Goal: Information Seeking & Learning: Find specific page/section

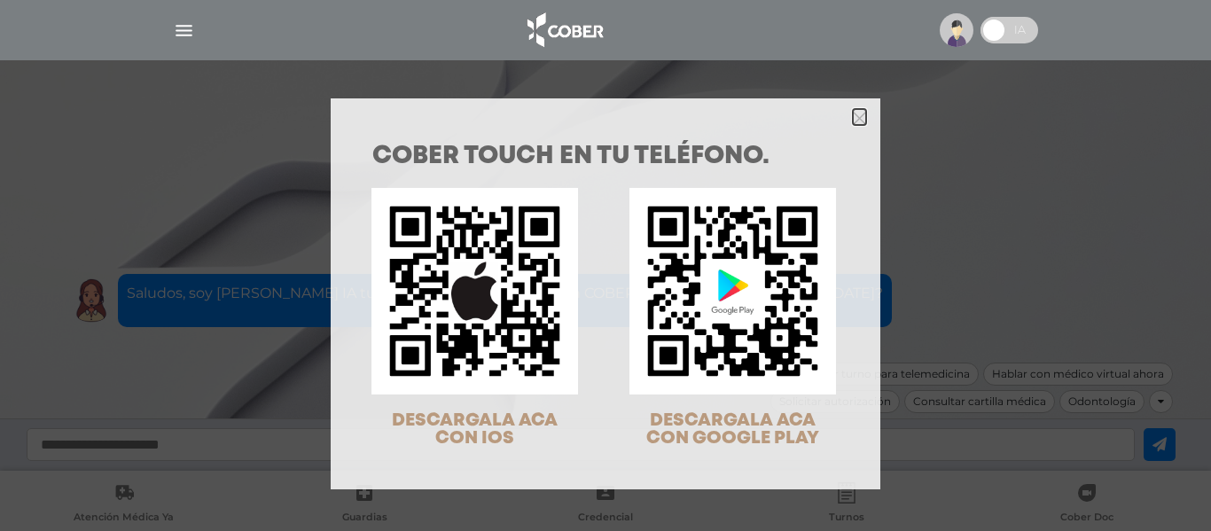
click at [853, 117] on icon "Close" at bounding box center [859, 118] width 13 height 13
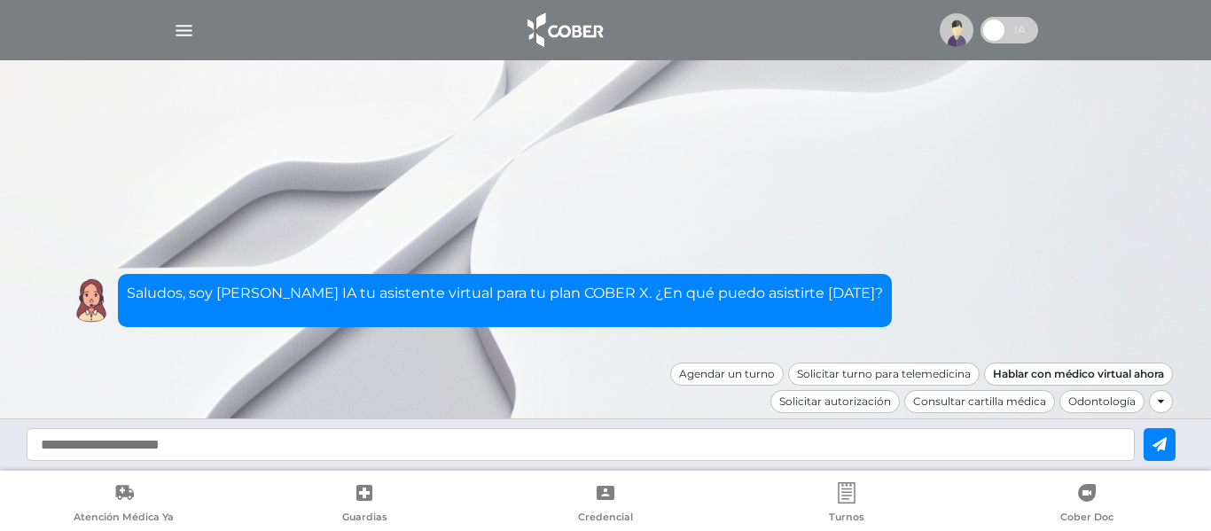
click at [1167, 374] on div "Hablar con médico virtual ahora" at bounding box center [1078, 374] width 189 height 23
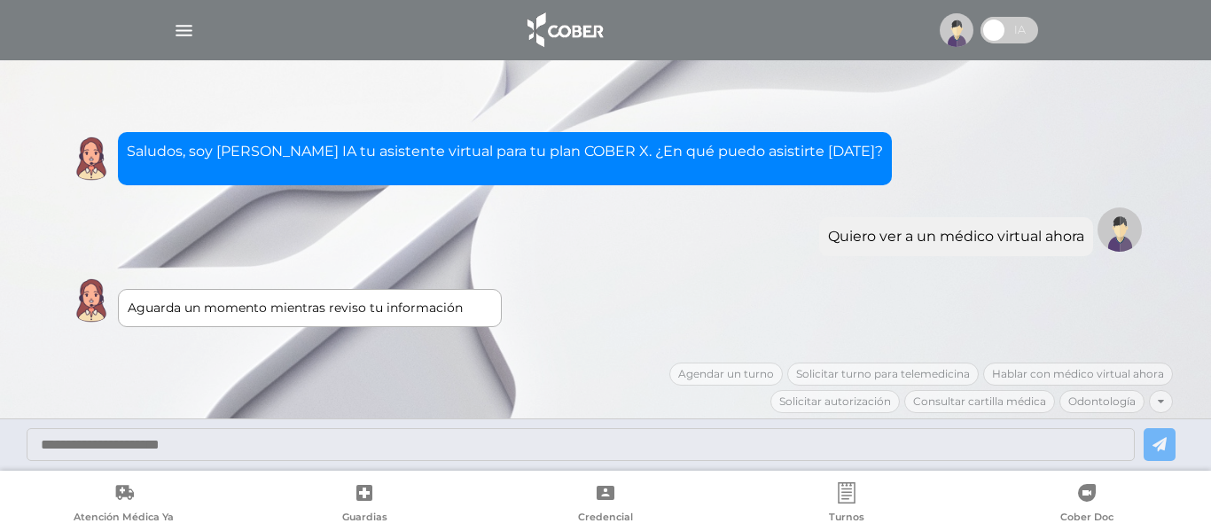
click at [941, 27] on img at bounding box center [957, 30] width 34 height 34
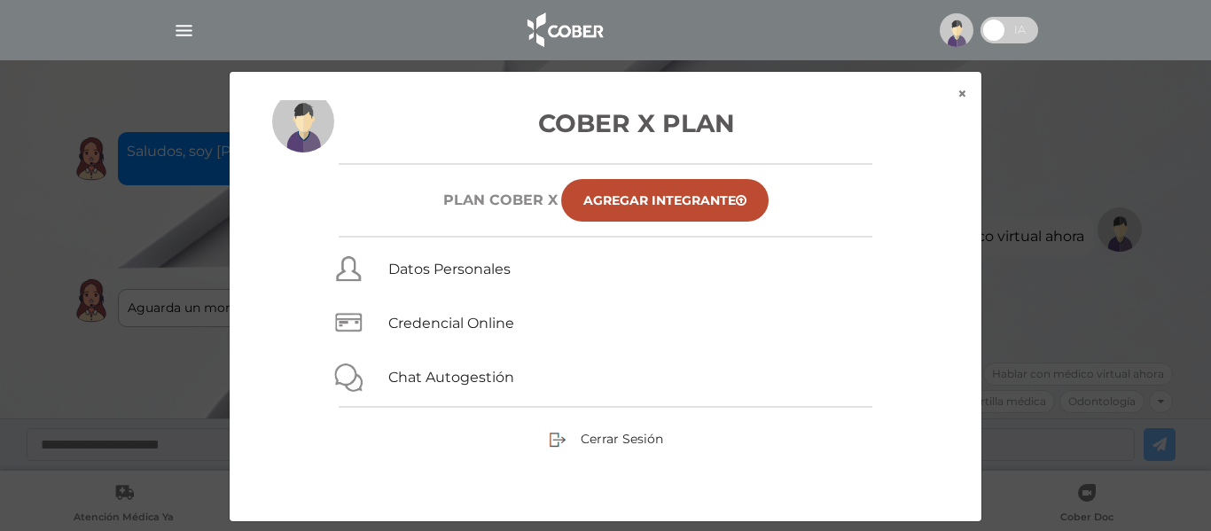
scroll to position [12, 0]
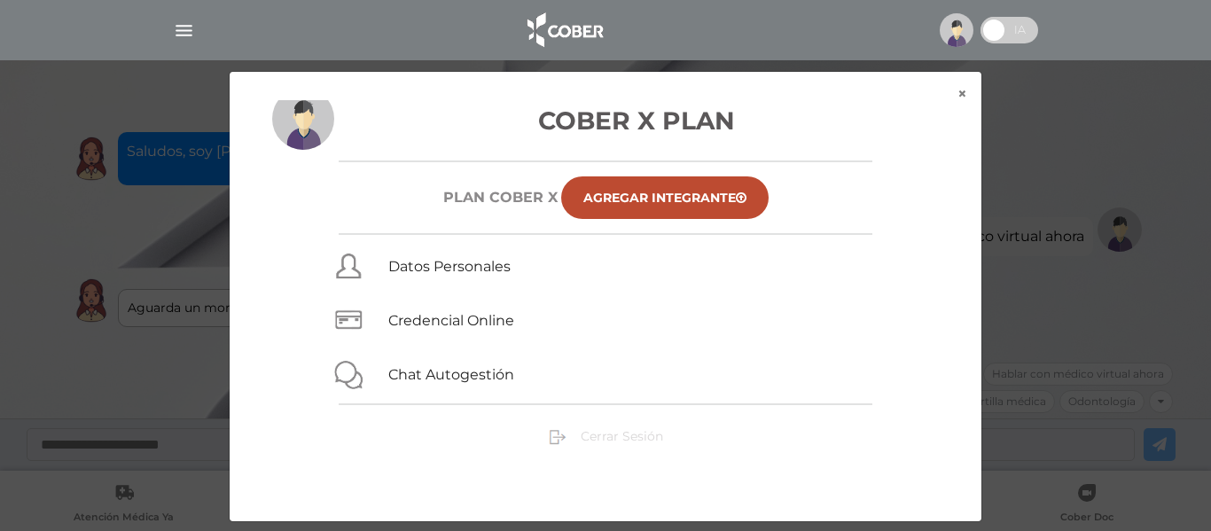
click at [627, 434] on span "Cerrar Sesión" at bounding box center [622, 436] width 82 height 16
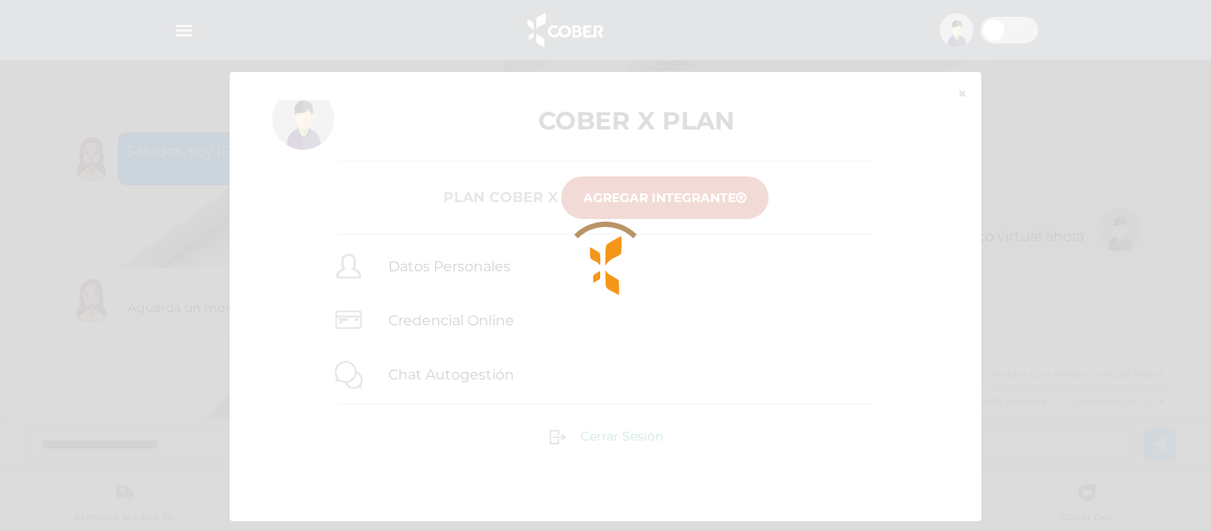
scroll to position [97, 0]
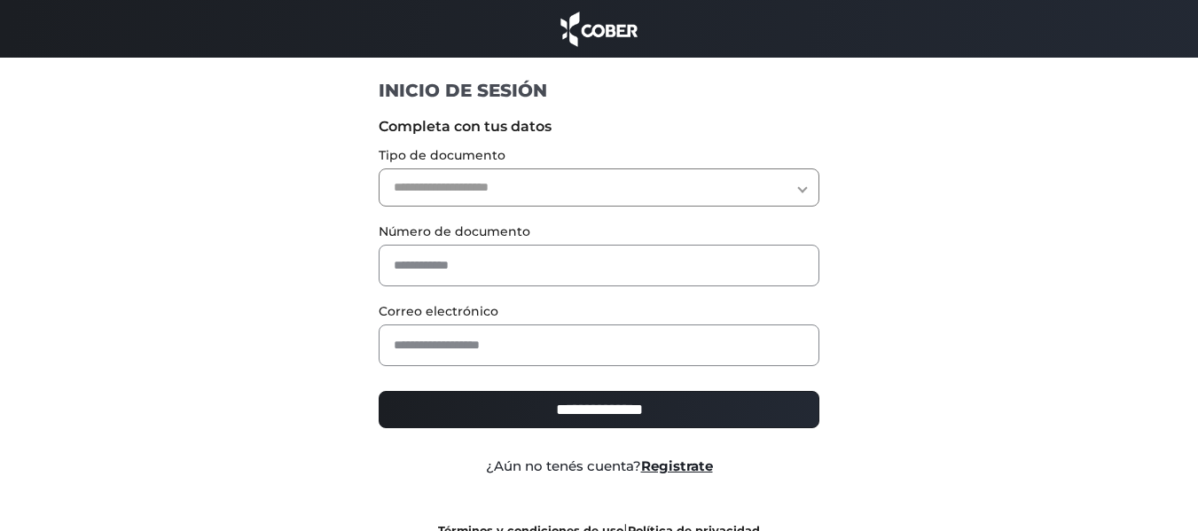
click at [580, 190] on select "**********" at bounding box center [599, 187] width 441 height 38
select select "***"
click at [379, 168] on select "**********" at bounding box center [599, 187] width 441 height 38
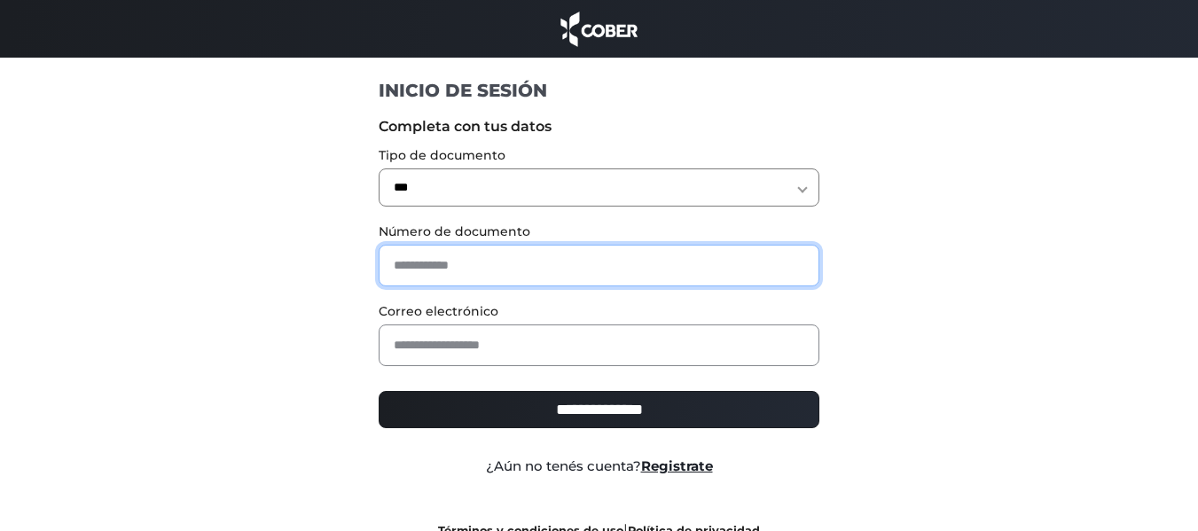
click at [473, 267] on input "text" at bounding box center [599, 266] width 441 height 42
type input "*"
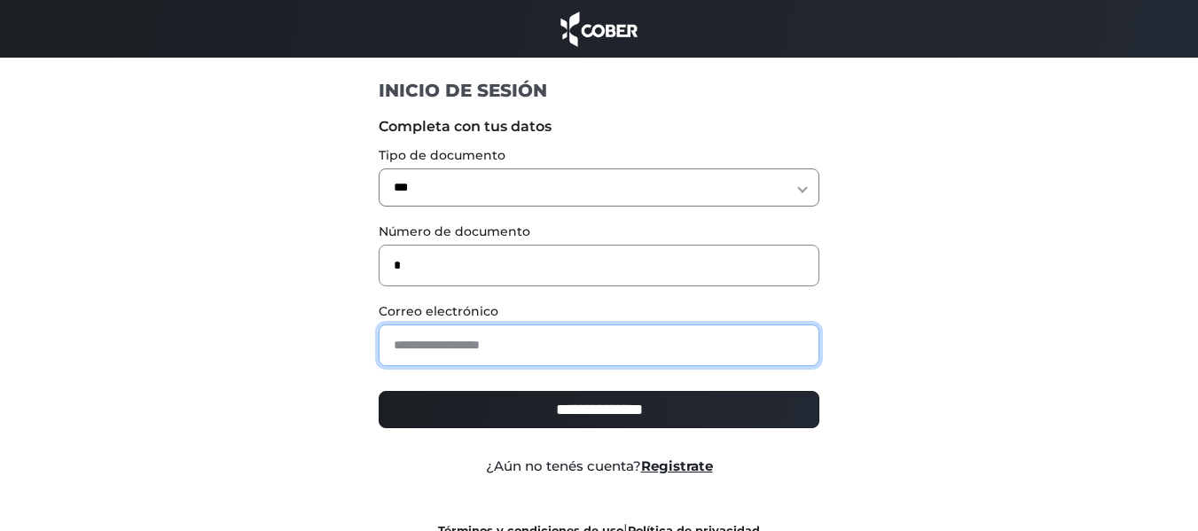
click at [480, 361] on input "email" at bounding box center [599, 345] width 441 height 42
type input "**********"
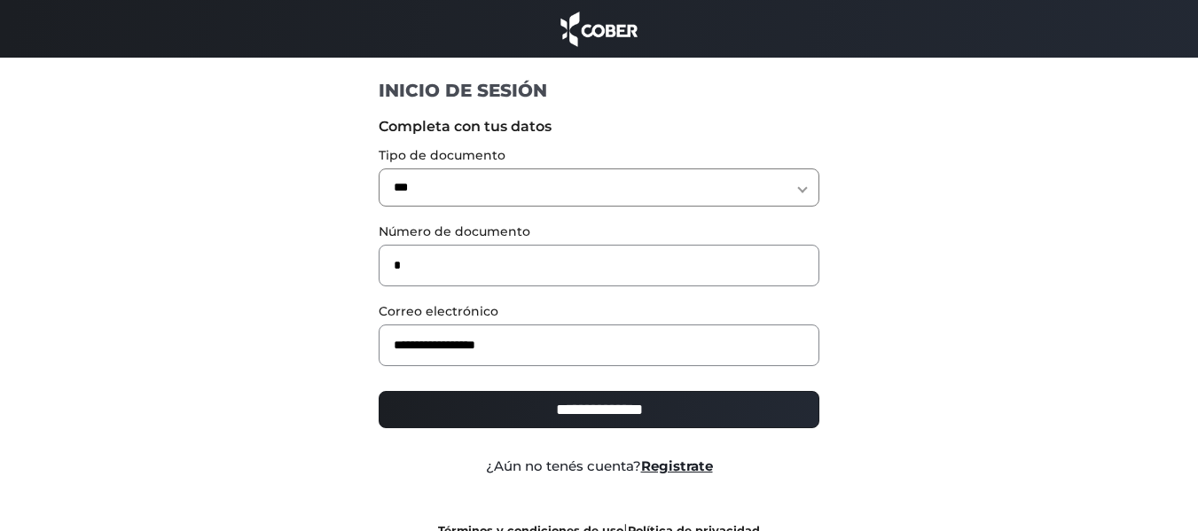
click at [498, 387] on div "**********" at bounding box center [598, 417] width 467 height 66
click at [483, 401] on input "**********" at bounding box center [599, 409] width 441 height 37
type input "**********"
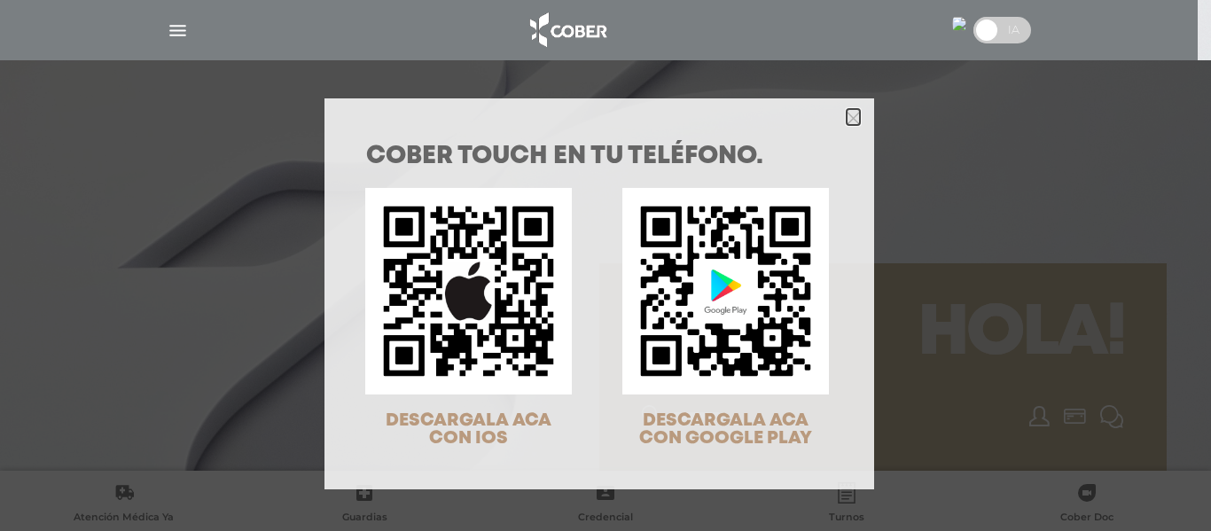
click at [849, 119] on icon "Close" at bounding box center [853, 118] width 13 height 13
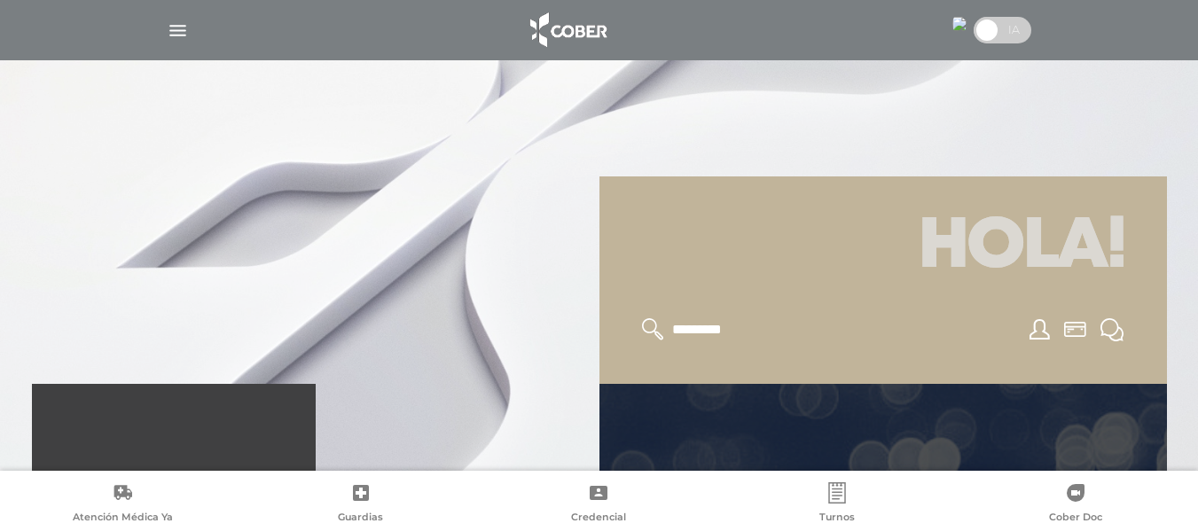
scroll to position [89, 0]
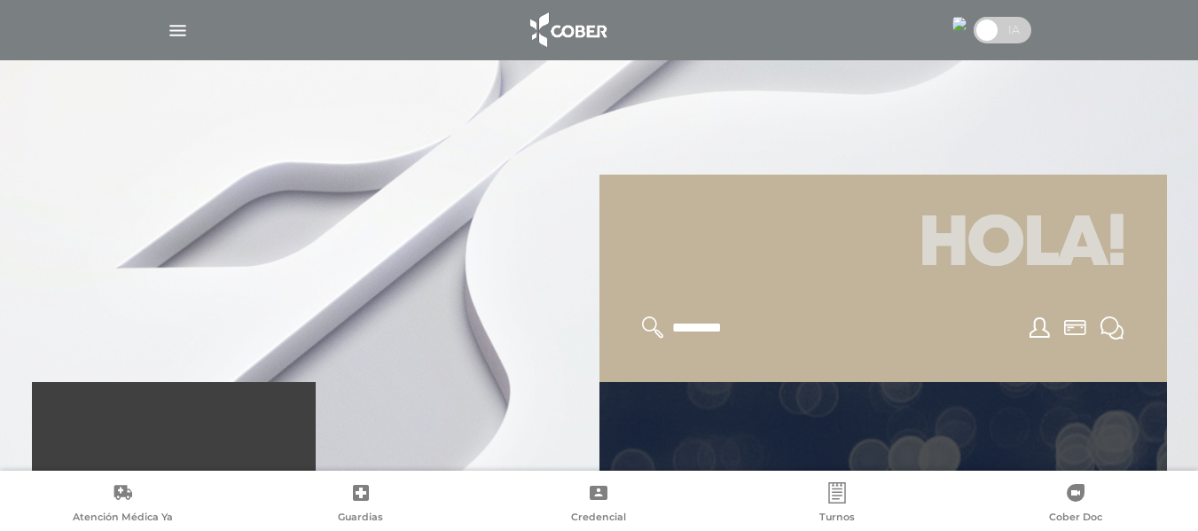
click at [175, 42] on div at bounding box center [599, 30] width 908 height 43
click at [175, 41] on img "button" at bounding box center [178, 31] width 22 height 22
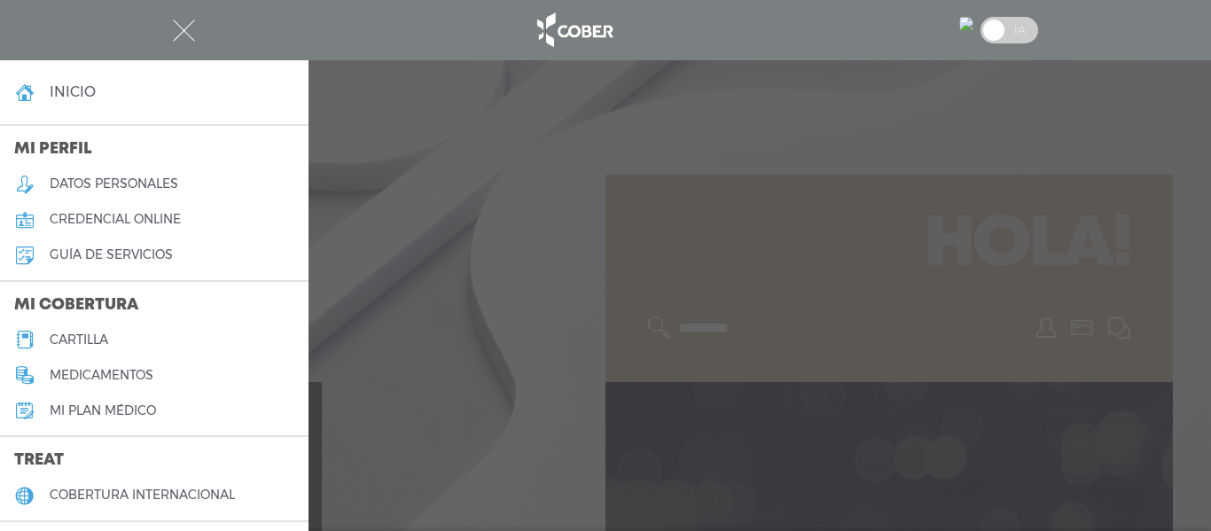
click at [101, 342] on h5 "cartilla" at bounding box center [79, 339] width 59 height 15
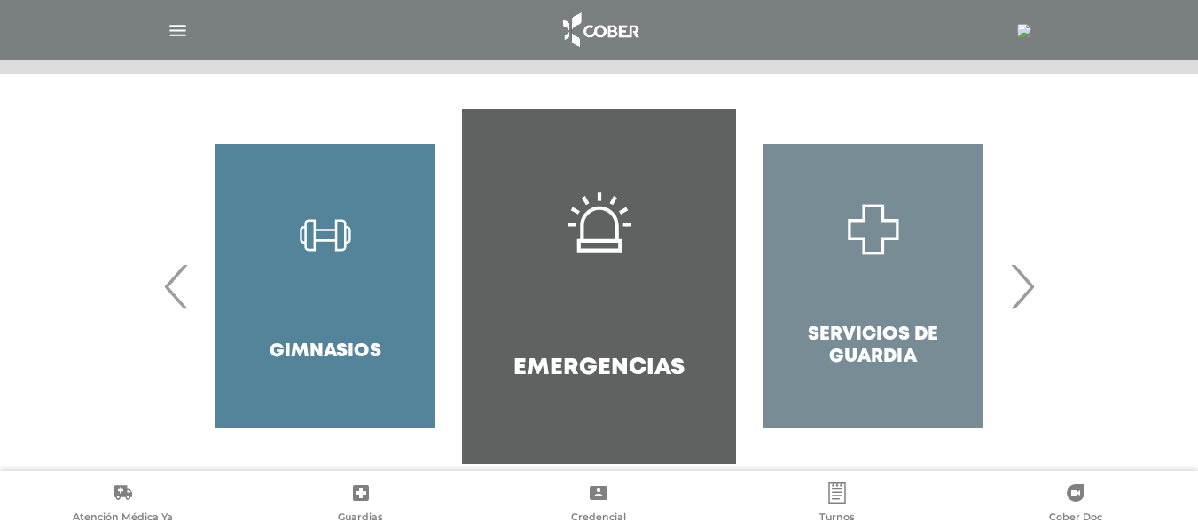
scroll to position [355, 0]
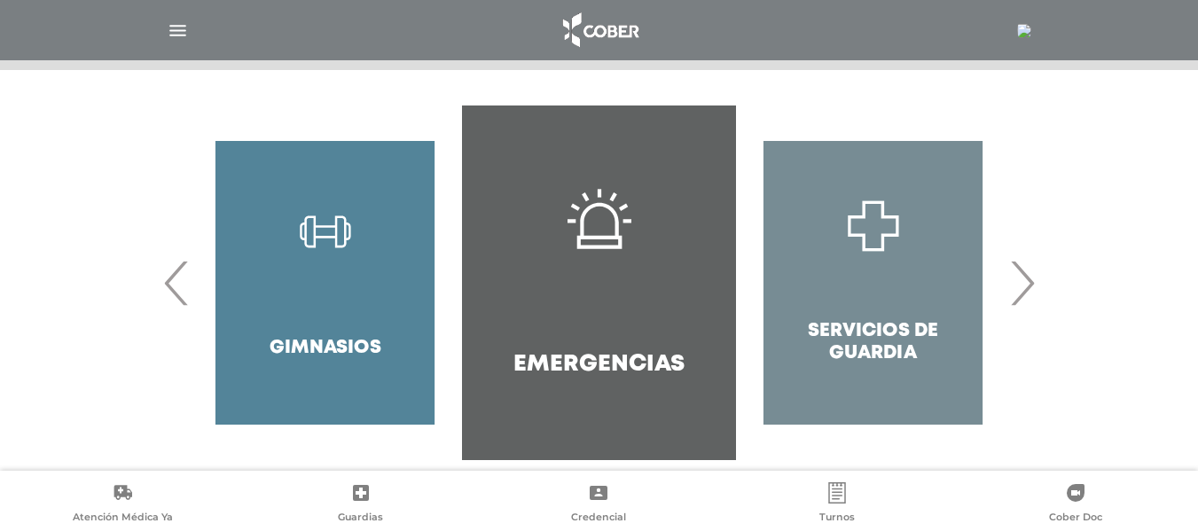
click at [173, 274] on span "‹" at bounding box center [177, 283] width 35 height 96
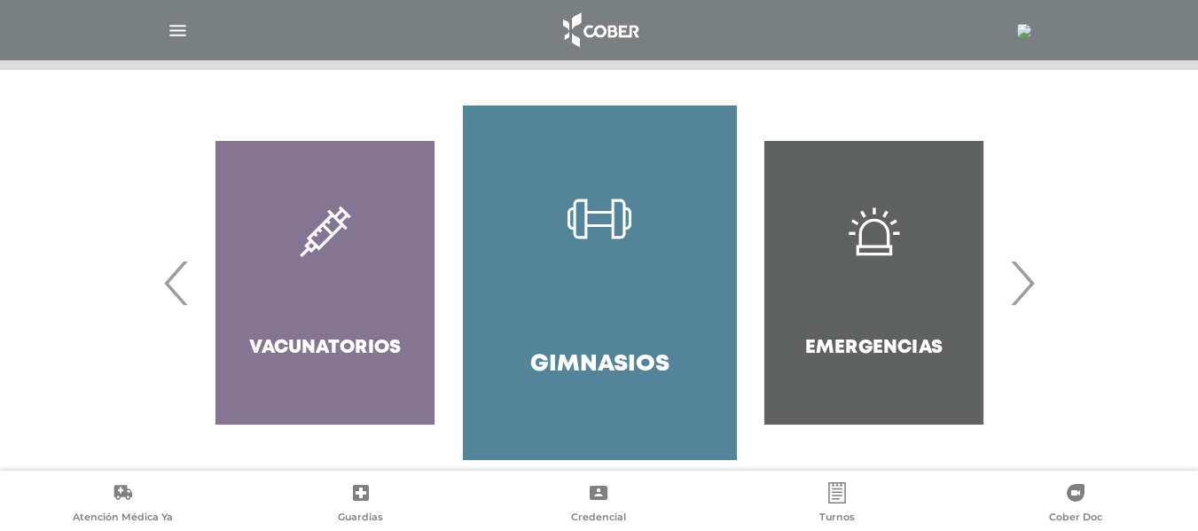
click at [173, 274] on span "‹" at bounding box center [177, 283] width 35 height 96
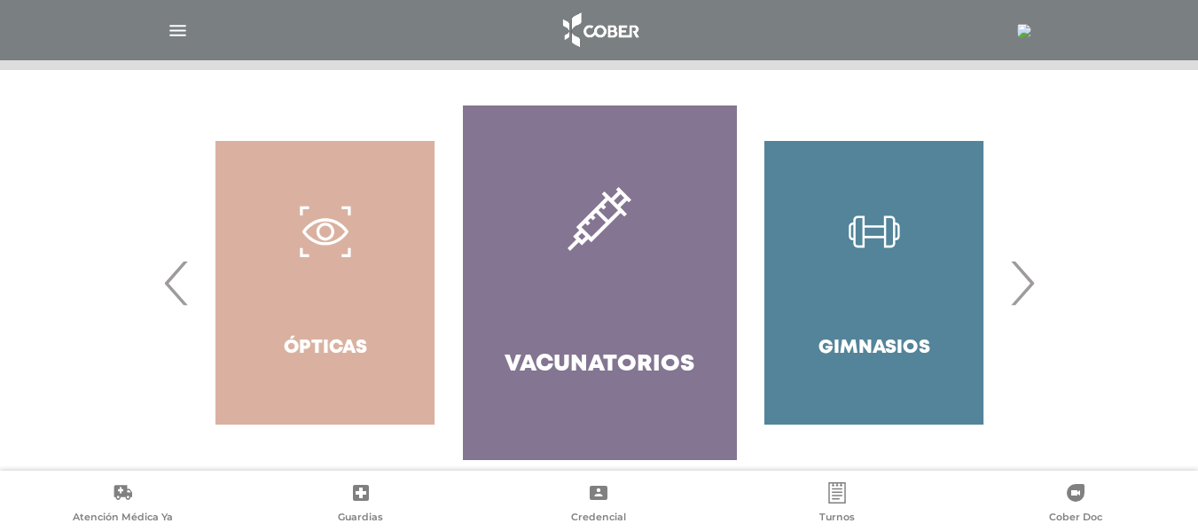
click at [173, 274] on span "‹" at bounding box center [177, 283] width 35 height 96
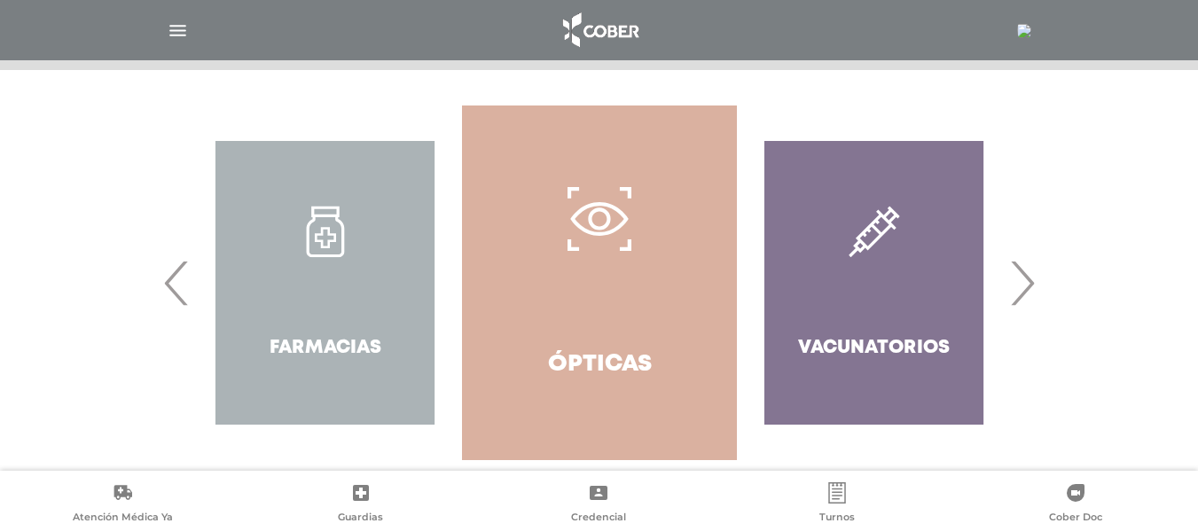
click at [173, 274] on span "‹" at bounding box center [177, 283] width 35 height 96
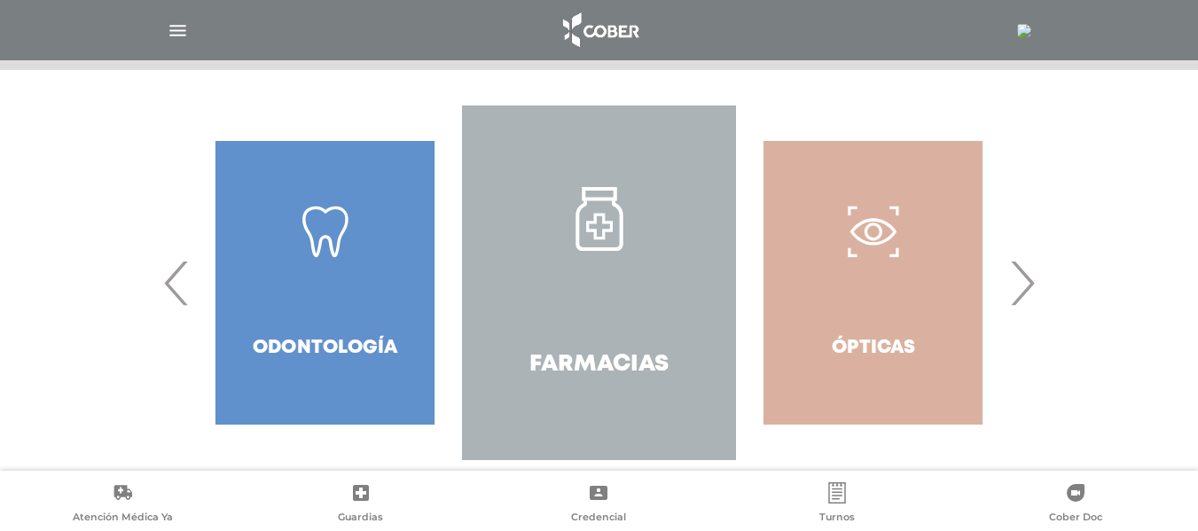
click at [173, 274] on span "‹" at bounding box center [177, 283] width 35 height 96
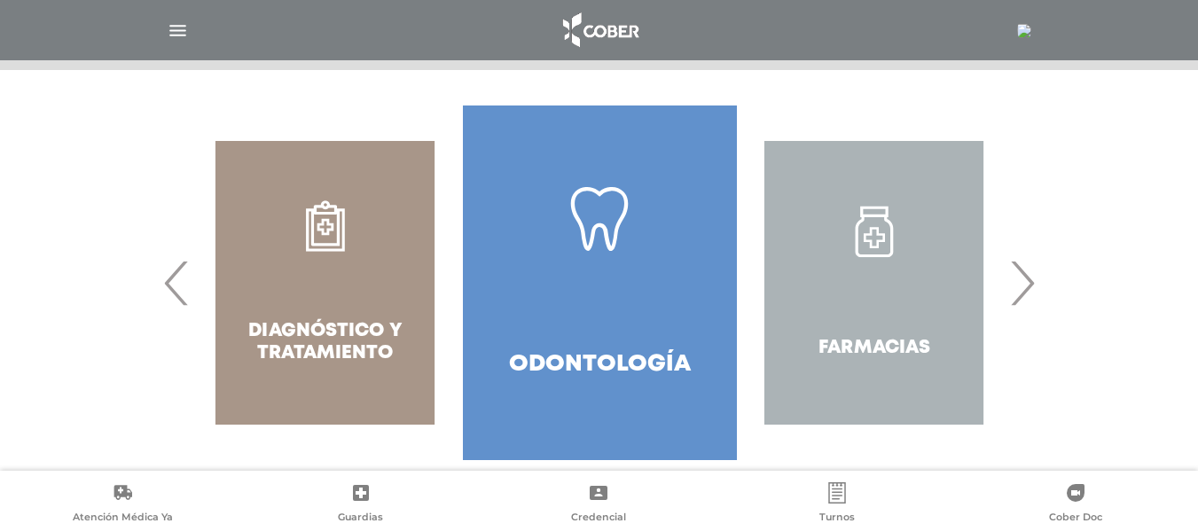
click at [173, 274] on span "‹" at bounding box center [177, 283] width 35 height 96
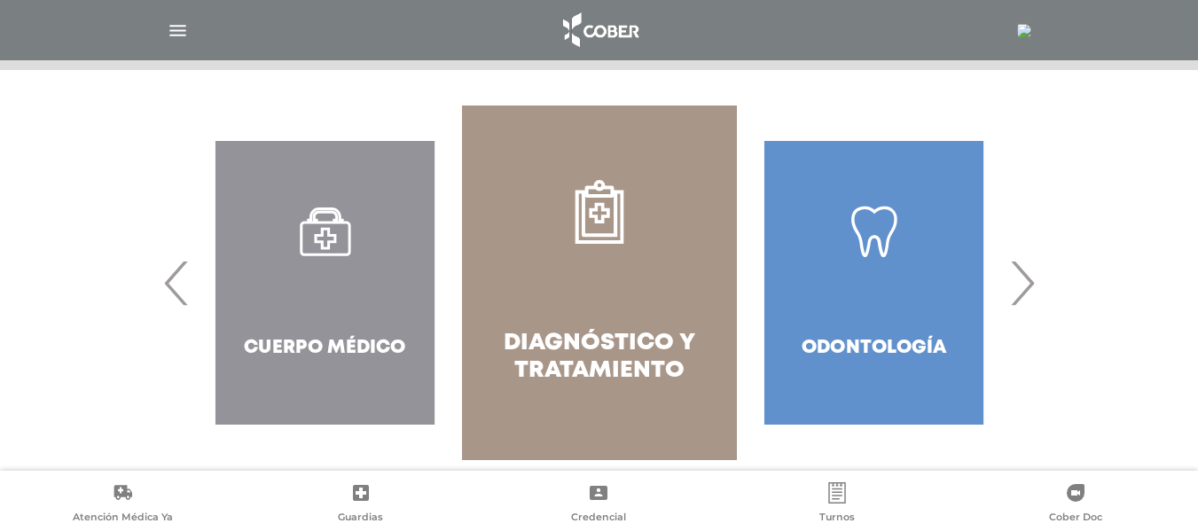
click at [173, 274] on span "‹" at bounding box center [177, 283] width 35 height 96
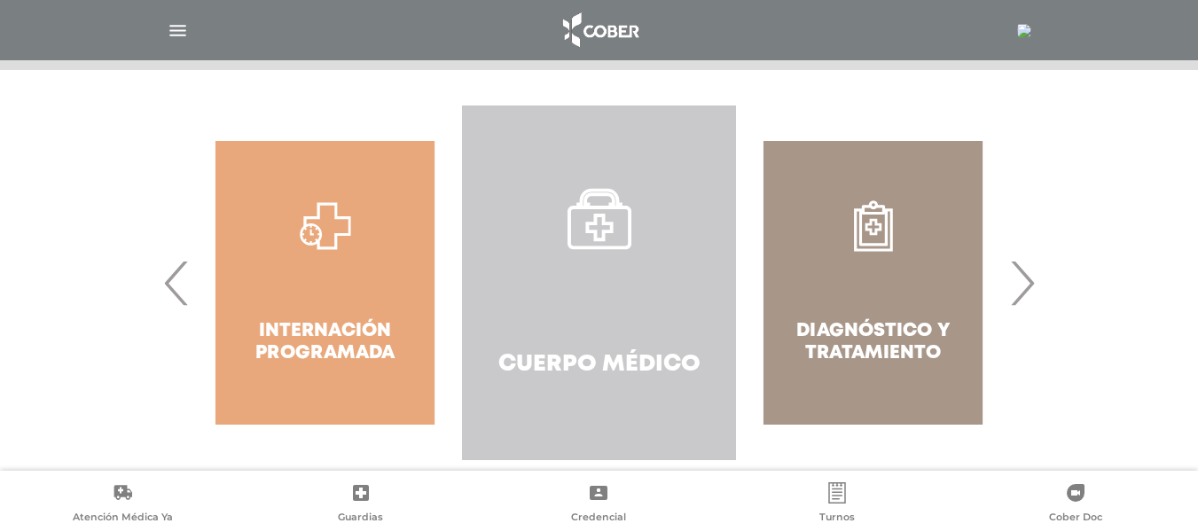
click at [593, 312] on link "Cuerpo Médico" at bounding box center [599, 282] width 274 height 355
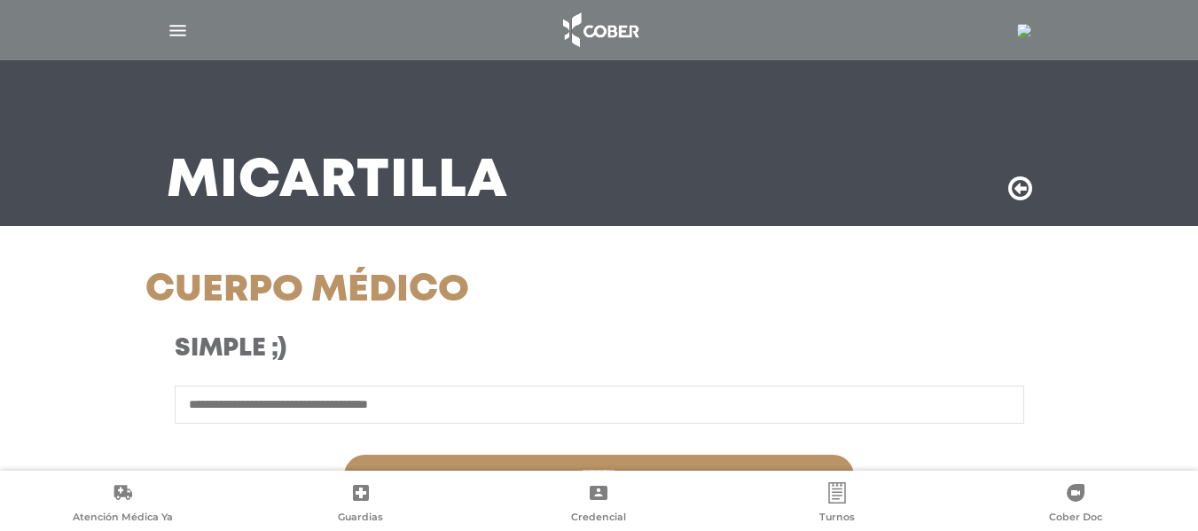
scroll to position [46, 0]
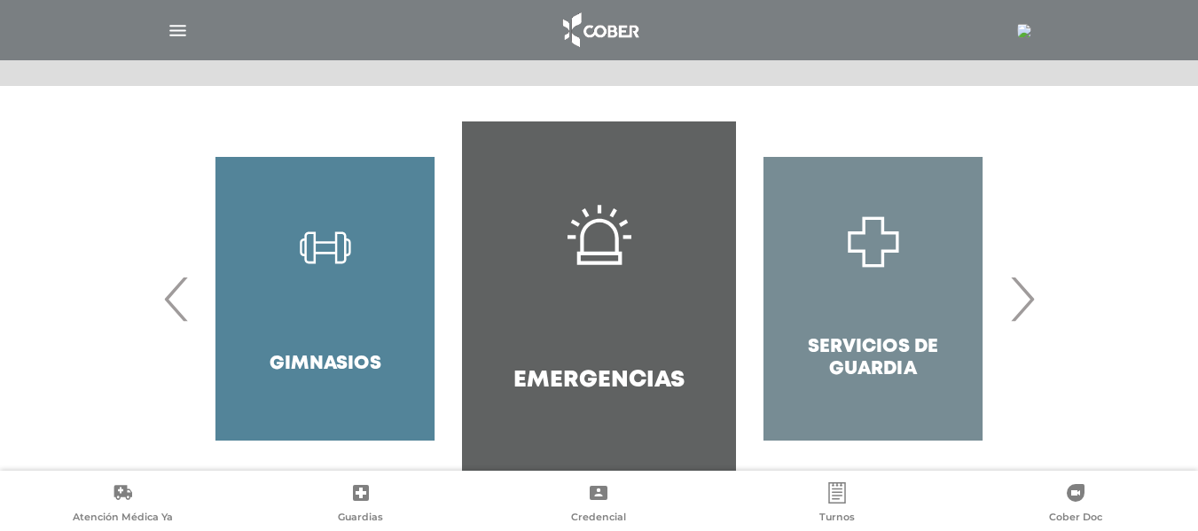
scroll to position [379, 0]
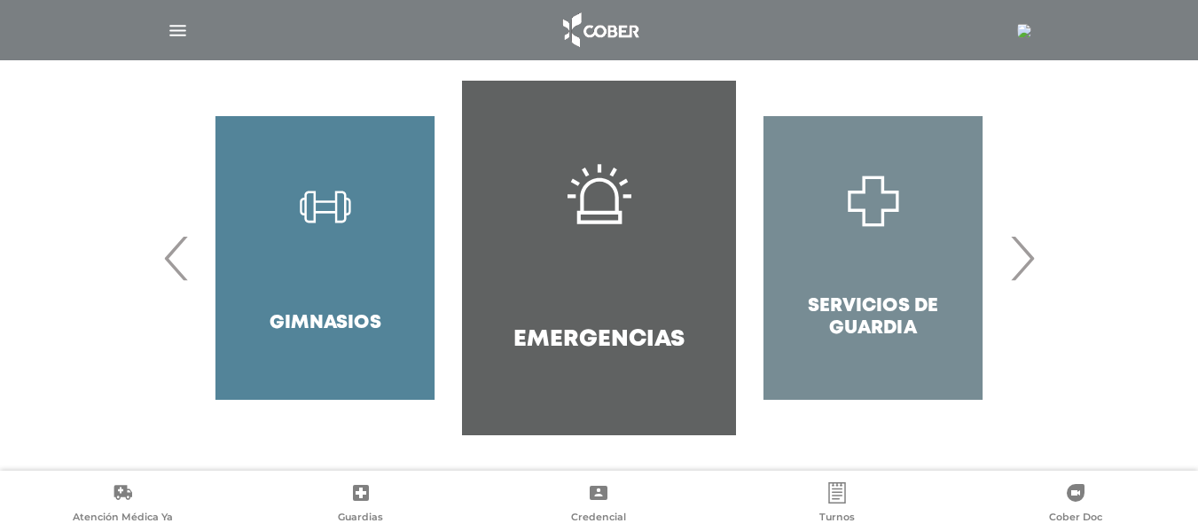
click at [177, 261] on span "‹" at bounding box center [177, 258] width 35 height 96
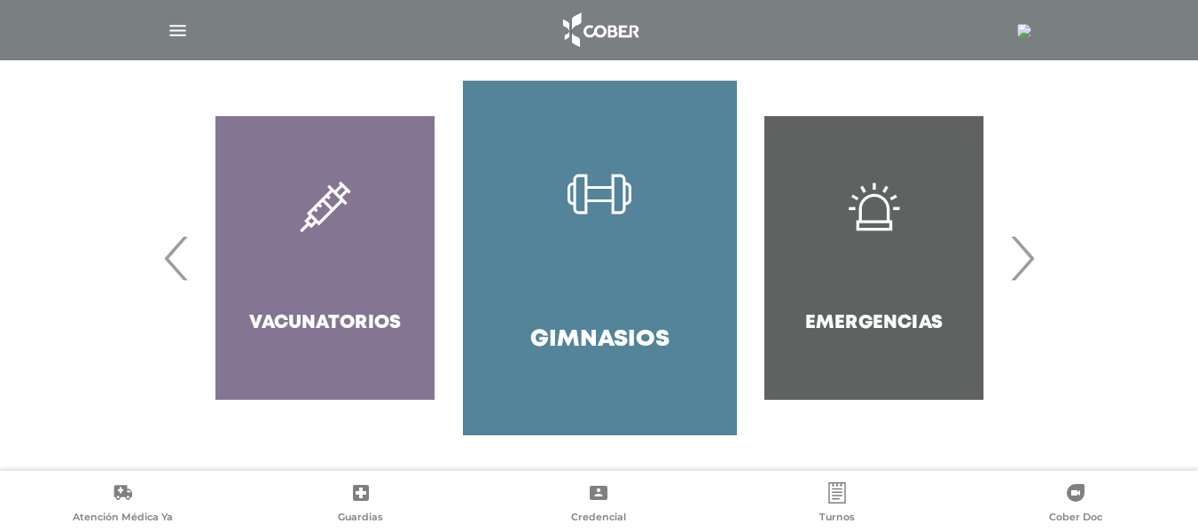
click at [177, 261] on span "‹" at bounding box center [177, 258] width 35 height 96
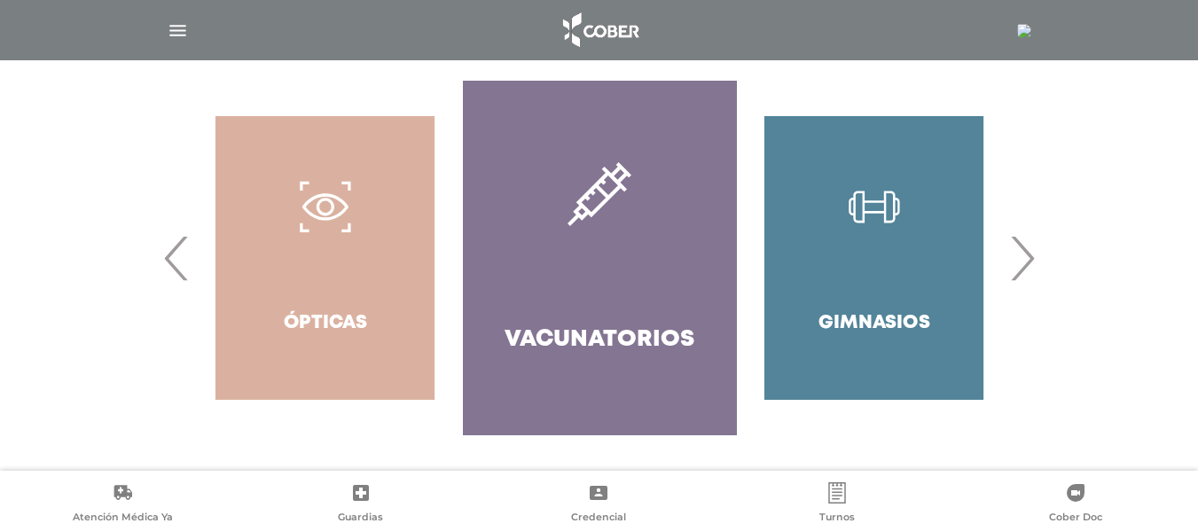
click at [177, 261] on span "‹" at bounding box center [177, 258] width 35 height 96
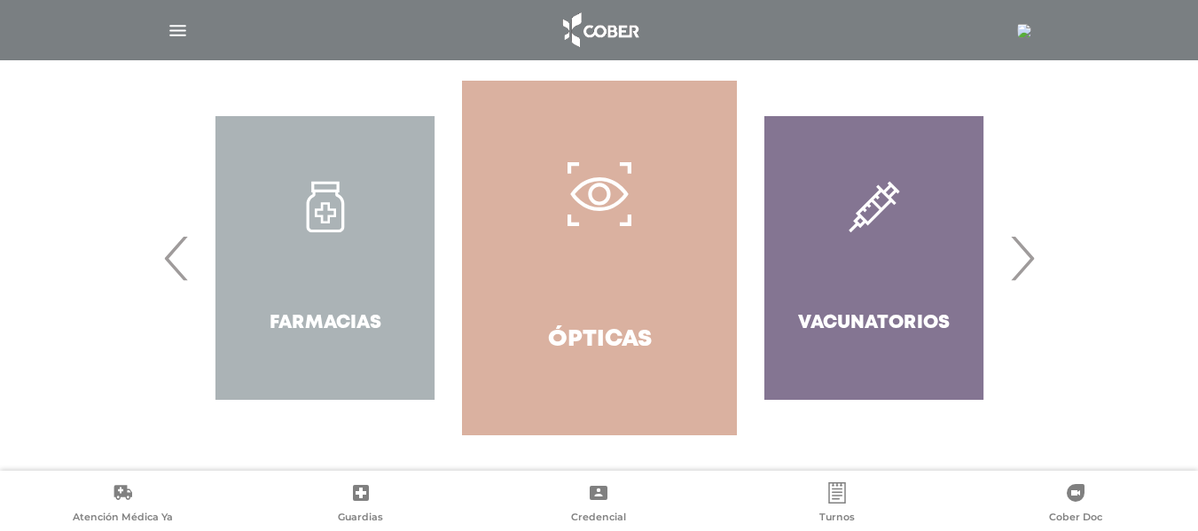
click at [177, 261] on span "‹" at bounding box center [177, 258] width 35 height 96
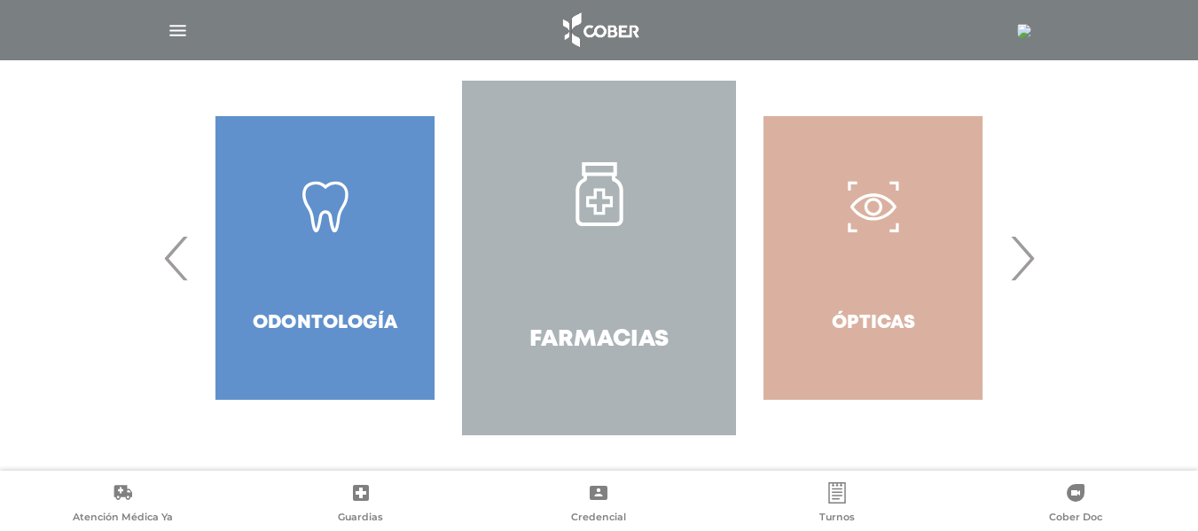
click at [177, 261] on span "‹" at bounding box center [177, 258] width 35 height 96
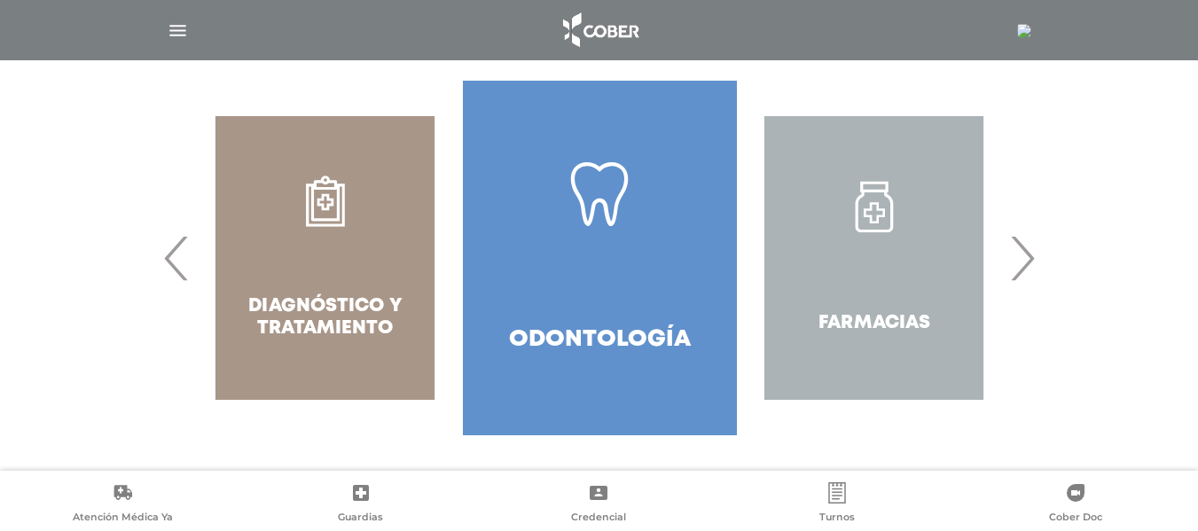
click at [177, 261] on span "‹" at bounding box center [177, 258] width 35 height 96
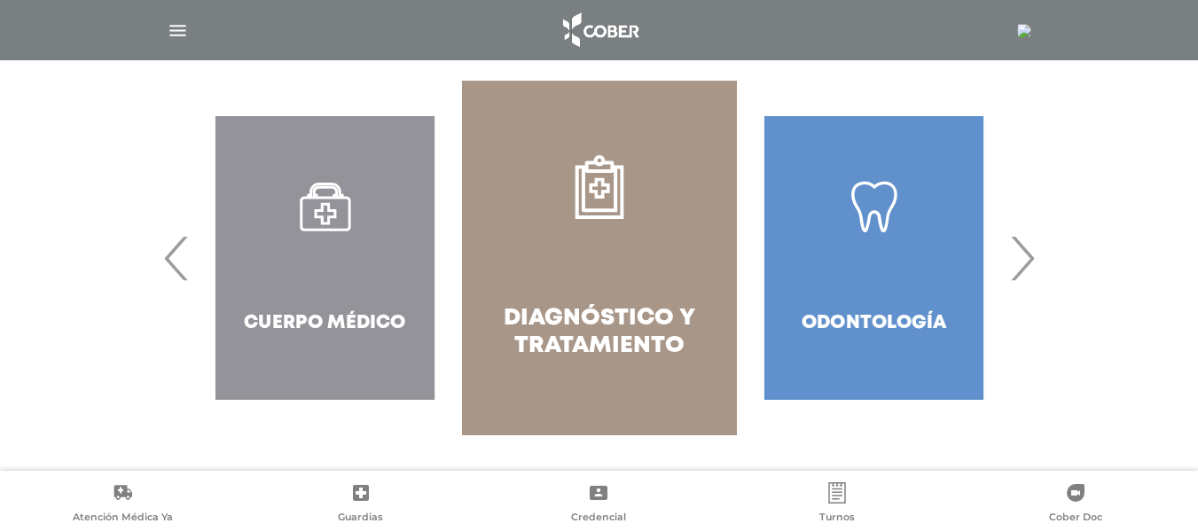
click at [605, 227] on link "Diagnóstico y Tratamiento" at bounding box center [599, 258] width 274 height 355
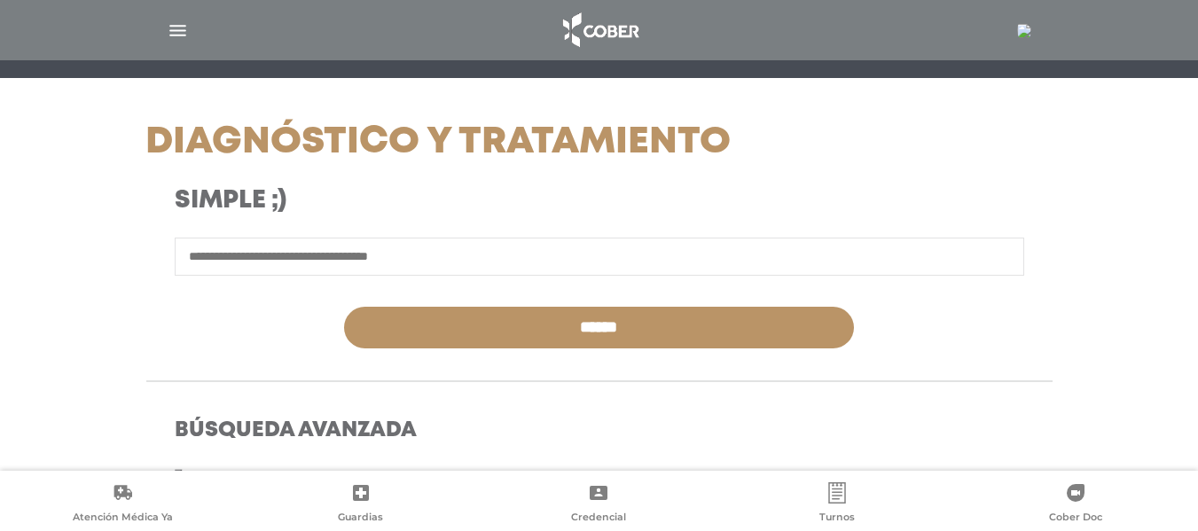
scroll to position [194, 0]
